Goal: Book appointment/travel/reservation

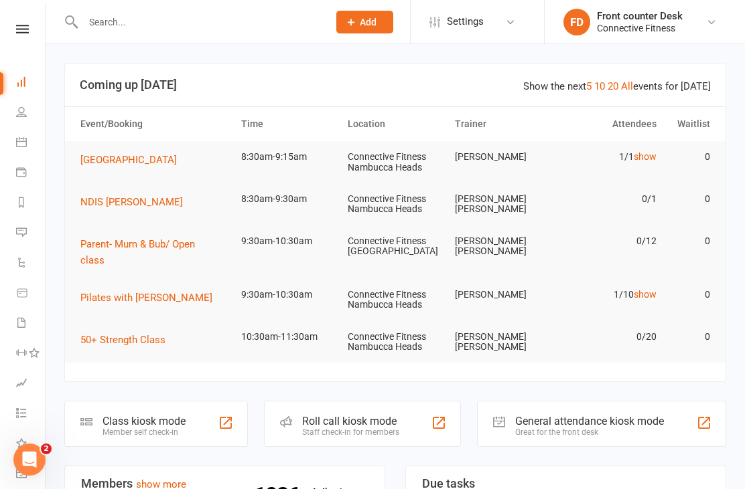
click at [22, 143] on icon at bounding box center [21, 142] width 11 height 11
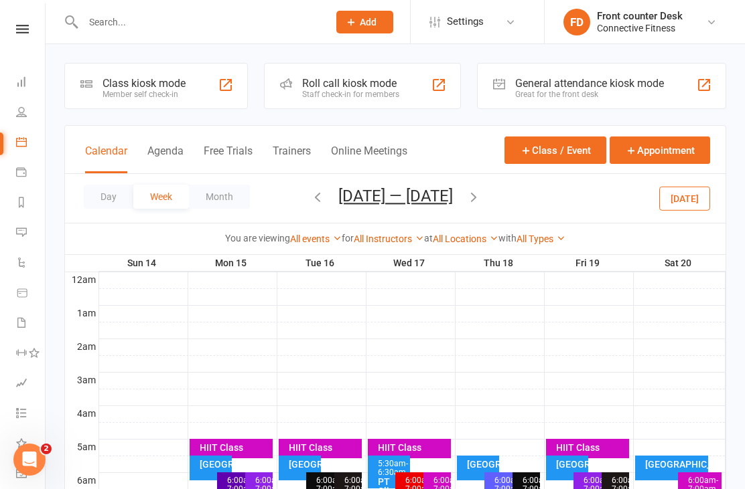
click at [104, 194] on button "Day" at bounding box center [109, 197] width 50 height 24
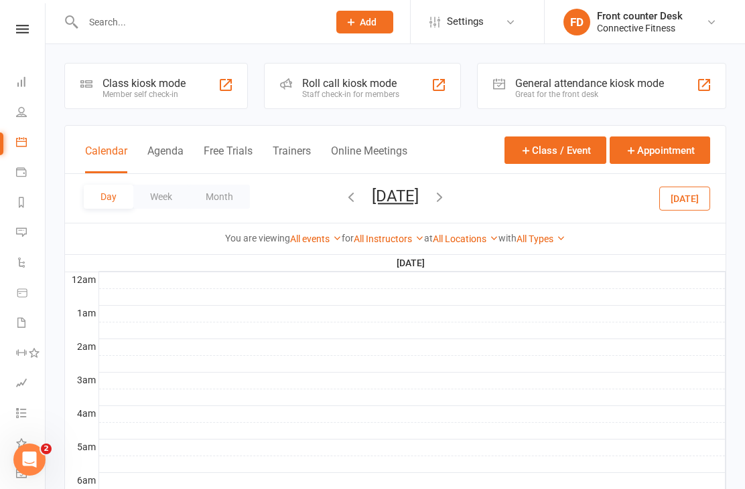
click at [158, 192] on button "Week" at bounding box center [161, 197] width 56 height 24
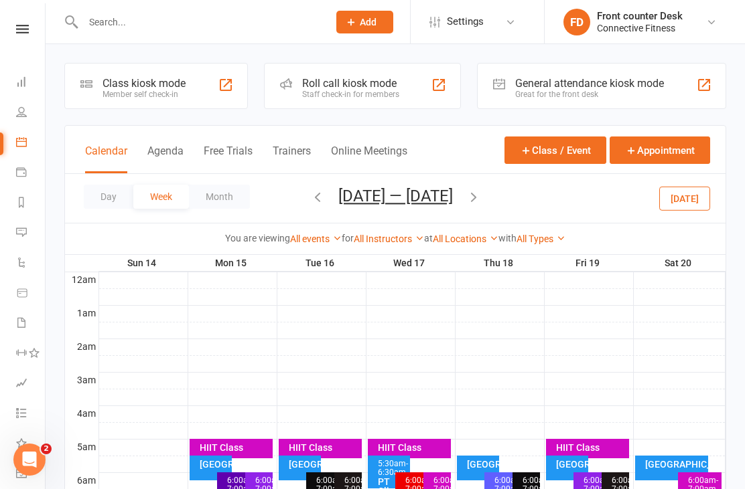
click at [310, 190] on icon "button" at bounding box center [317, 196] width 15 height 15
click at [302, 191] on div "Day Week Month [DATE] — [DATE] [DATE] Sun Mon Tue Wed Thu Fri Sat 27 28 29 30 3…" at bounding box center [395, 198] width 660 height 49
click at [311, 190] on icon "button" at bounding box center [317, 196] width 15 height 15
click at [325, 188] on span "[DATE] — [DATE] [DATE] Sun Mon Tue Wed Thu Fri Sat 27 28 29 30 31 01 02 03 04 0…" at bounding box center [395, 198] width 141 height 23
click at [310, 190] on icon "button" at bounding box center [317, 196] width 15 height 15
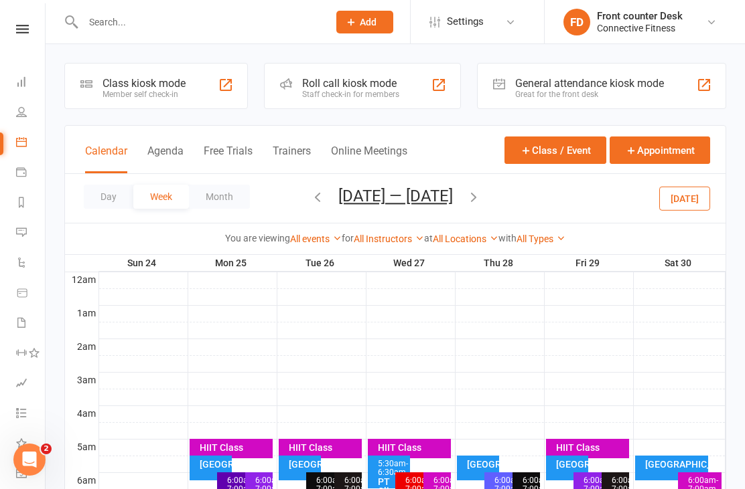
click at [317, 193] on icon "button" at bounding box center [317, 196] width 15 height 15
click at [397, 191] on button "[DATE] — [DATE]" at bounding box center [395, 196] width 114 height 19
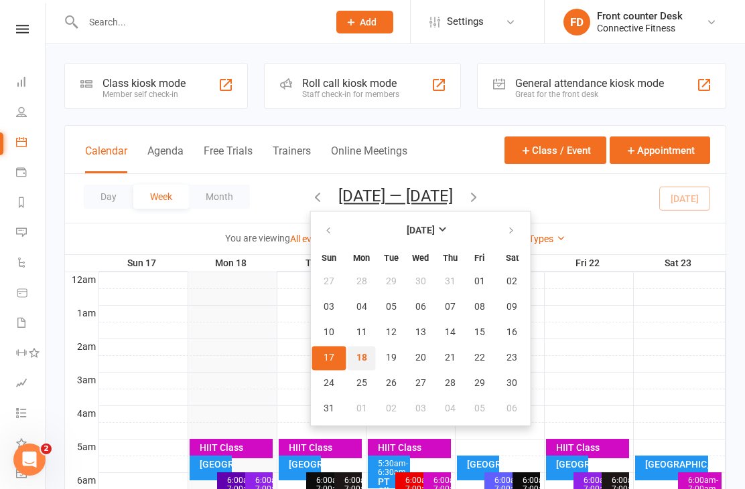
click at [356, 358] on span "18" at bounding box center [361, 358] width 11 height 11
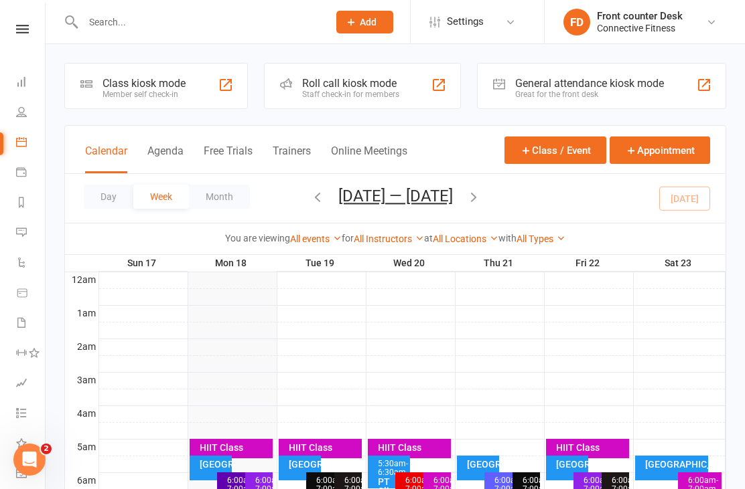
click at [98, 208] on button "Day" at bounding box center [109, 197] width 50 height 24
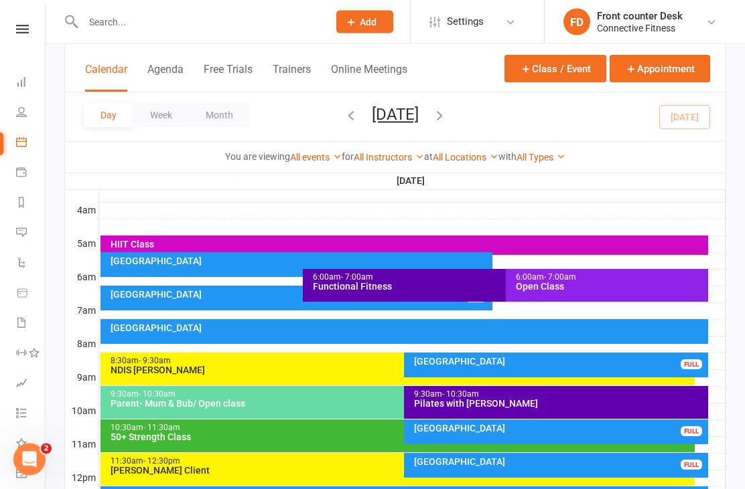
click at [560, 82] on button "Class / Event" at bounding box center [555, 68] width 102 height 27
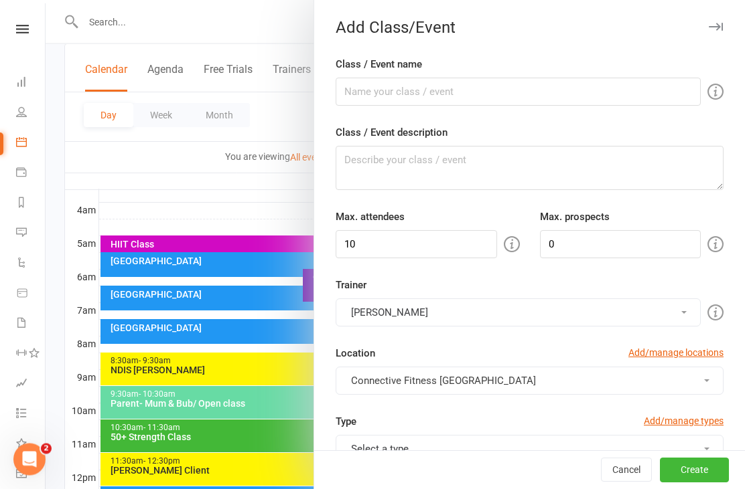
scroll to position [204, 0]
checkbox input "true"
click at [66, 372] on div at bounding box center [395, 244] width 699 height 489
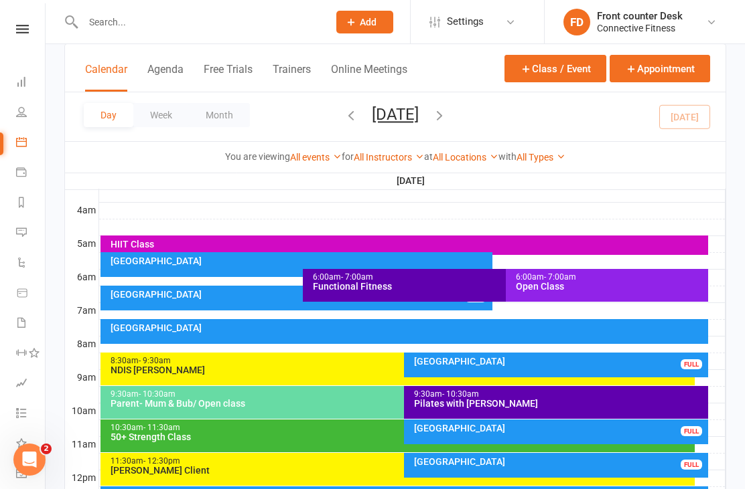
click at [463, 440] on div "Recovery Centre FULL" at bounding box center [556, 432] width 304 height 25
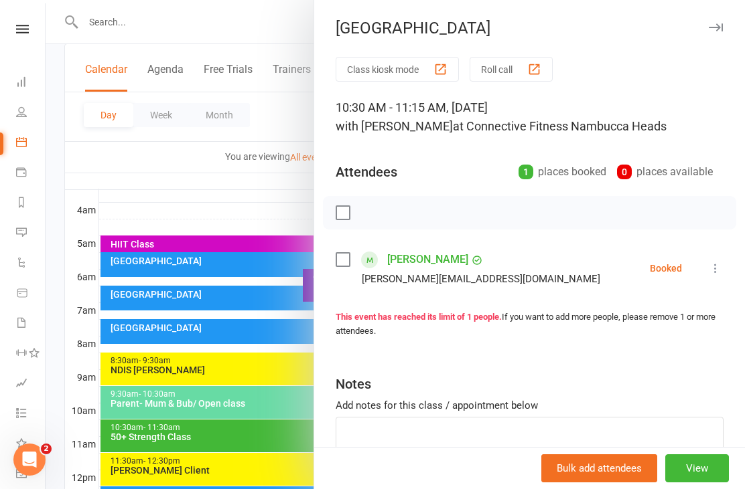
click at [54, 394] on div at bounding box center [395, 244] width 699 height 489
